Goal: Task Accomplishment & Management: Use online tool/utility

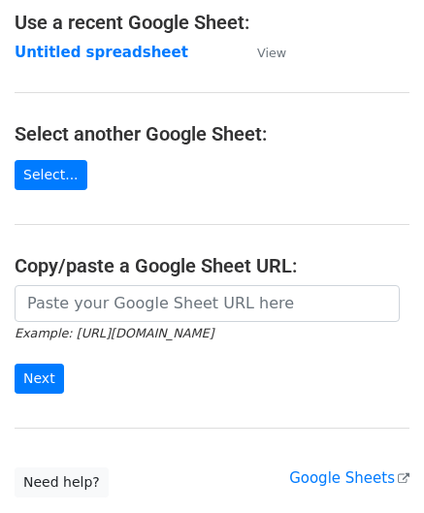
scroll to position [254, 0]
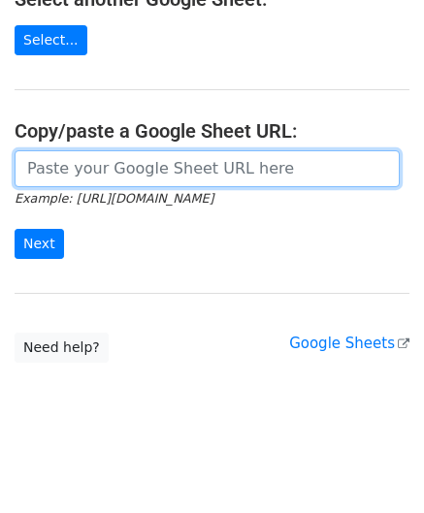
click at [80, 166] on input "url" at bounding box center [207, 168] width 385 height 37
paste input "[URL][DOMAIN_NAME]"
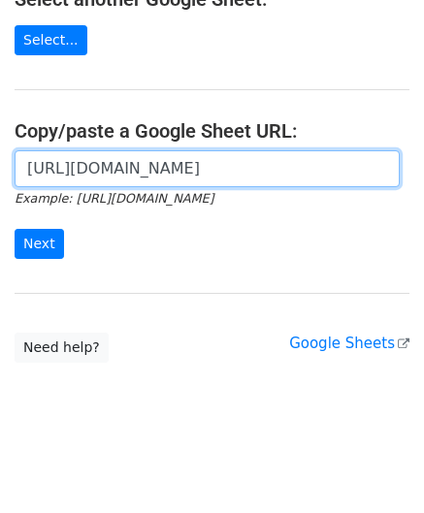
scroll to position [0, 409]
type input "[URL][DOMAIN_NAME]"
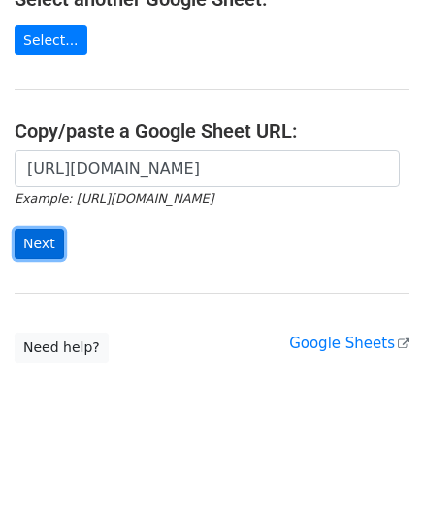
click at [45, 238] on input "Next" at bounding box center [39, 244] width 49 height 30
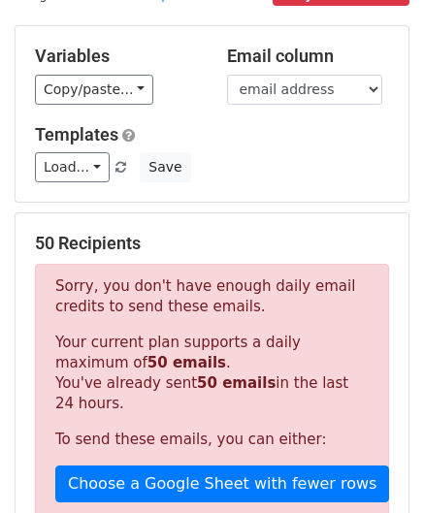
scroll to position [655, 0]
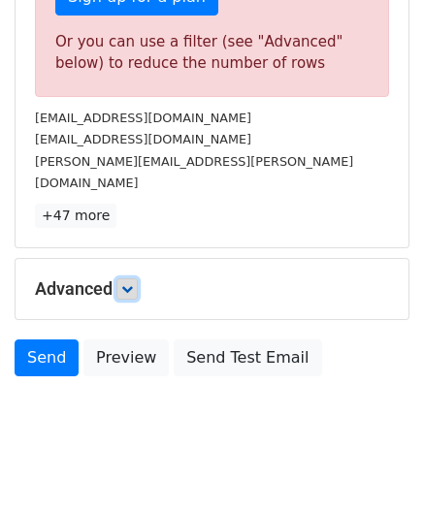
click at [133, 283] on icon at bounding box center [127, 289] width 12 height 12
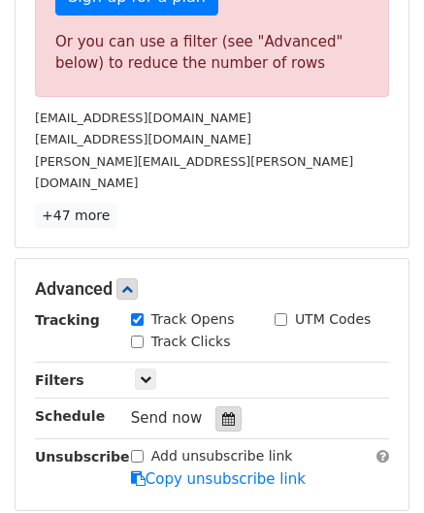
click at [222, 412] on icon at bounding box center [228, 419] width 13 height 14
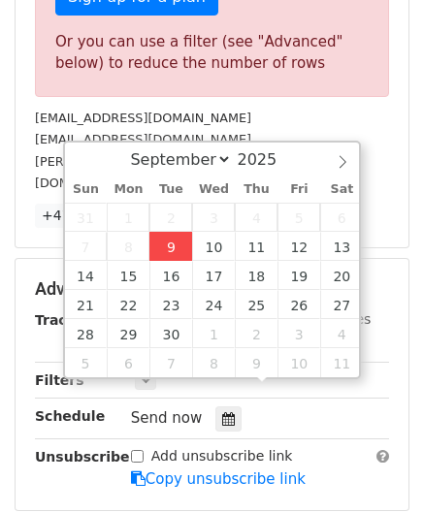
type input "2025-09-09 12:00"
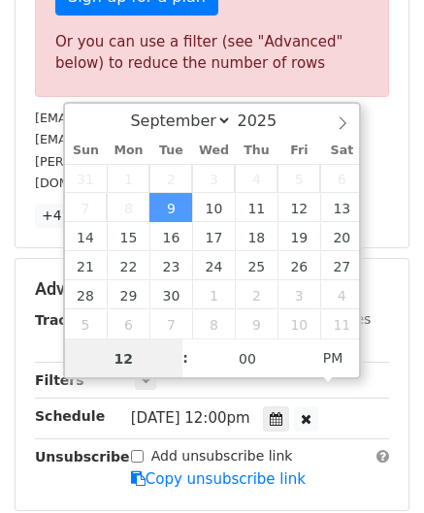
paste input "4"
type input "4"
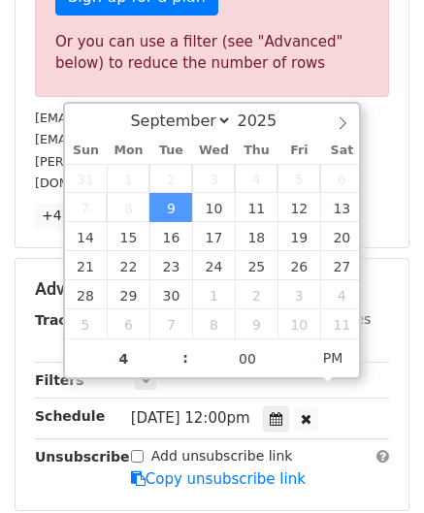
type input "2025-09-09 16:00"
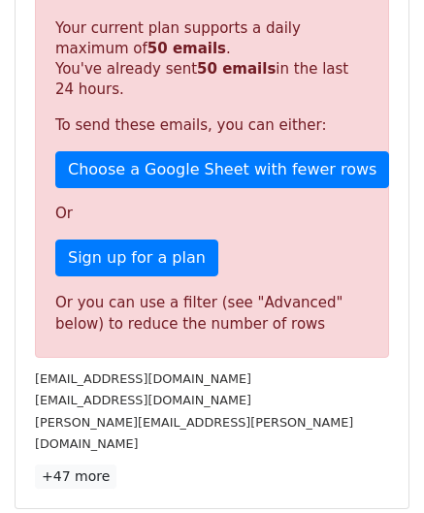
scroll to position [889, 0]
